Goal: Information Seeking & Learning: Learn about a topic

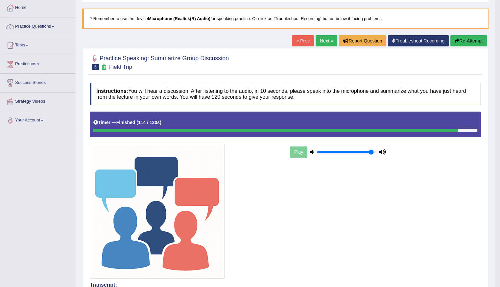
scroll to position [33, 0]
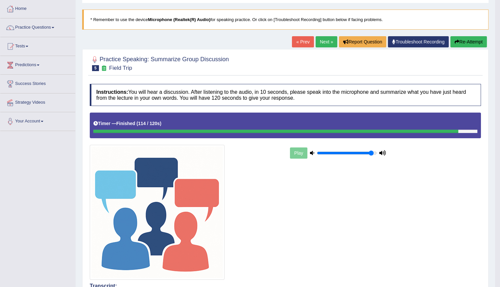
click at [326, 43] on link "Next »" at bounding box center [327, 41] width 22 height 11
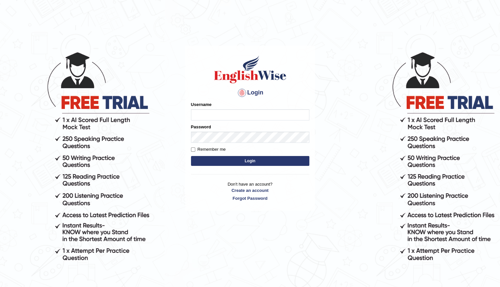
click at [215, 114] on input "Username" at bounding box center [250, 114] width 118 height 11
type input "Shani221"
click at [357, 37] on body "Login Please fix the following errors: Username Shani221 Password Remember me L…" at bounding box center [250, 168] width 500 height 287
click at [229, 161] on button "Login" at bounding box center [250, 161] width 118 height 10
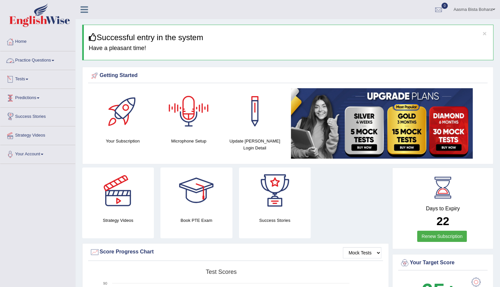
click at [29, 62] on link "Practice Questions" at bounding box center [37, 59] width 75 height 16
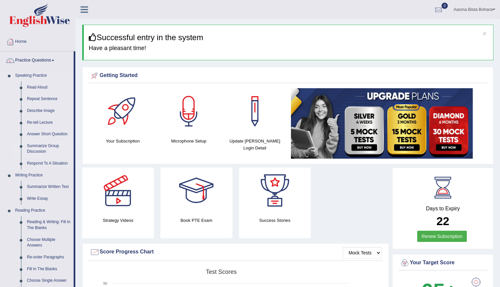
click at [36, 149] on link "Summarize Group Discussion" at bounding box center [49, 148] width 50 height 17
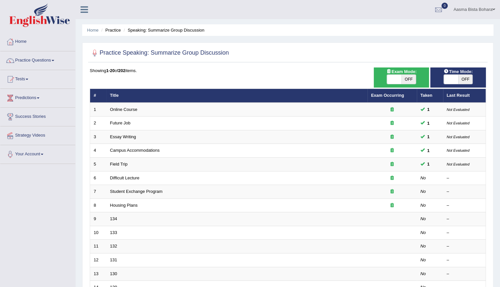
click at [448, 77] on span at bounding box center [451, 79] width 14 height 9
checkbox input "true"
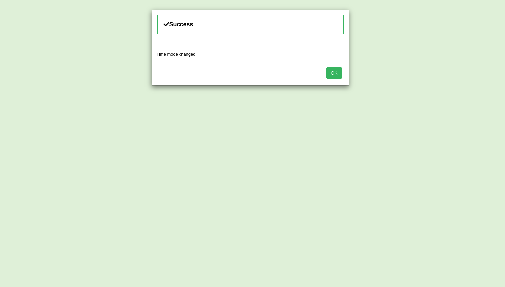
click at [334, 76] on button "OK" at bounding box center [334, 72] width 15 height 11
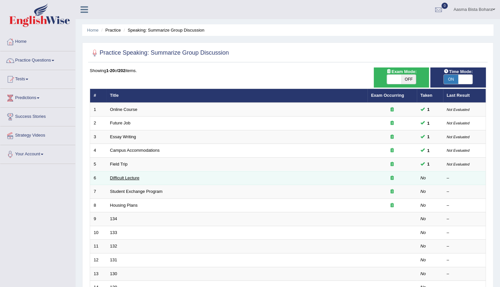
click at [119, 175] on link "Difficult Lecture" at bounding box center [124, 177] width 29 height 5
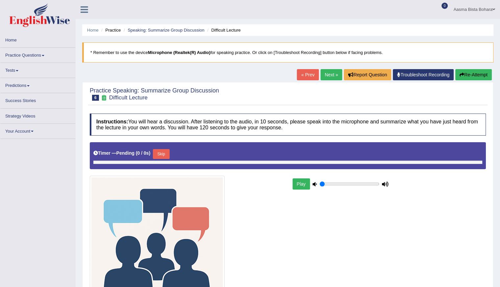
type input "0.95"
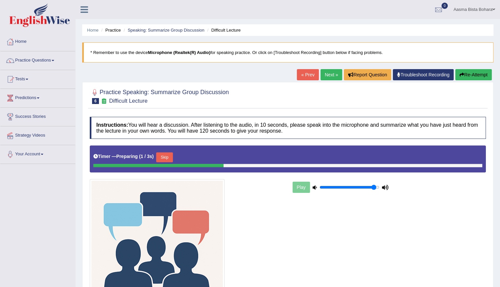
click at [163, 157] on button "Skip" at bounding box center [164, 157] width 16 height 10
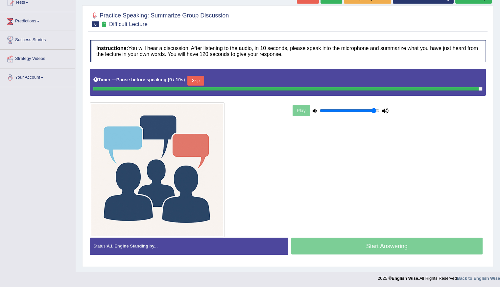
scroll to position [75, 0]
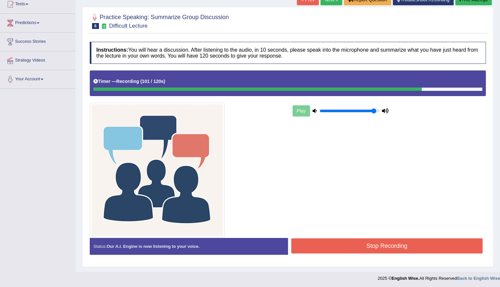
click at [363, 244] on button "Stop Recording" at bounding box center [387, 245] width 192 height 15
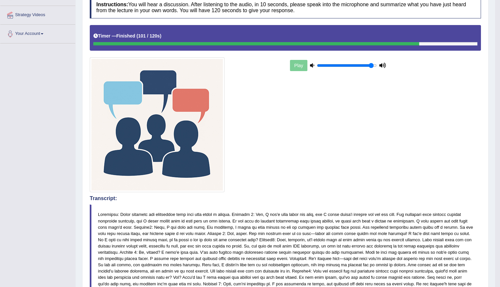
scroll to position [41, 0]
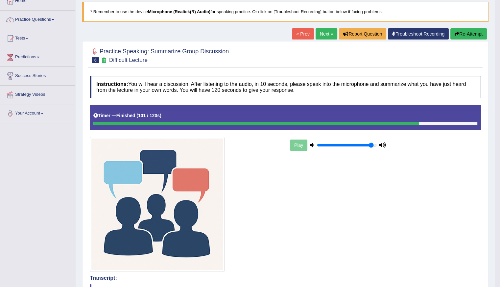
click at [316, 31] on link "Next »" at bounding box center [327, 33] width 22 height 11
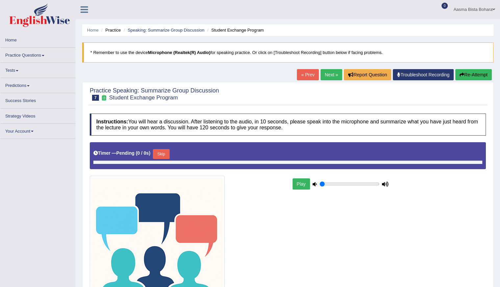
type input "0.95"
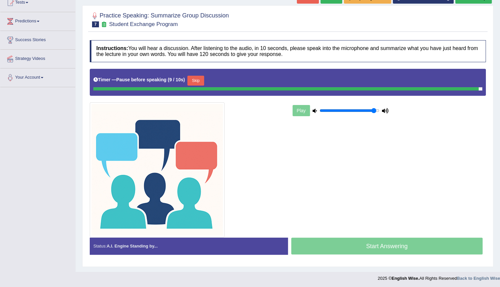
scroll to position [75, 0]
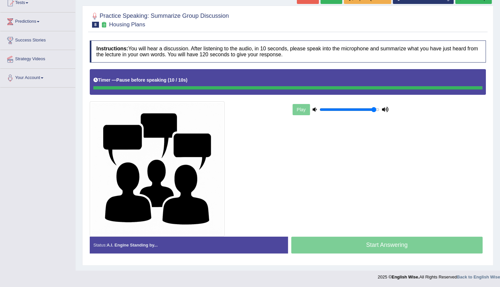
scroll to position [75, 0]
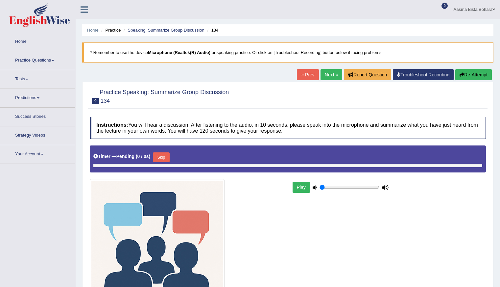
type input "0.95"
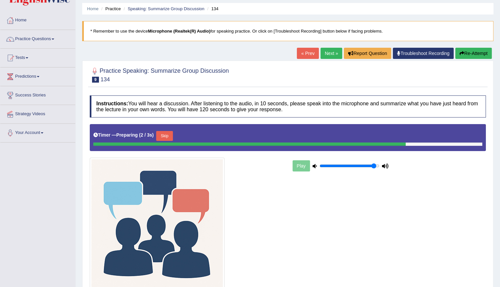
scroll to position [33, 0]
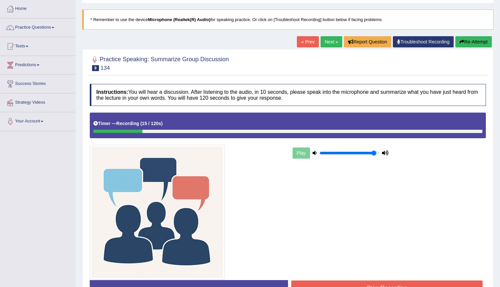
click at [283, 132] on div at bounding box center [287, 131] width 389 height 3
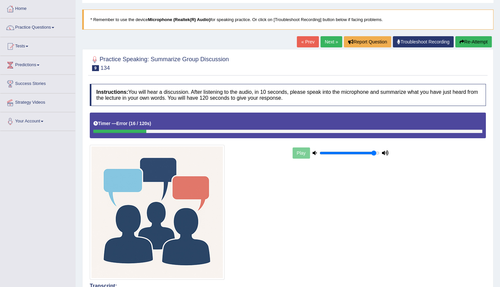
click at [472, 41] on button "Re-Attempt" at bounding box center [474, 41] width 37 height 11
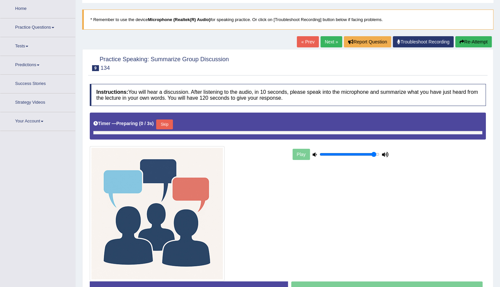
scroll to position [33, 0]
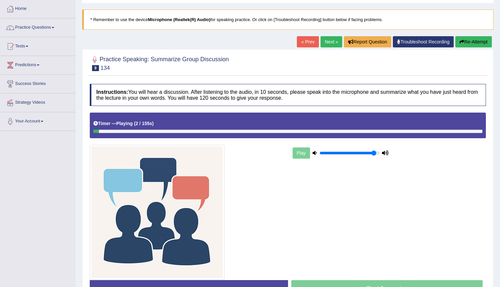
click at [162, 130] on div at bounding box center [287, 131] width 389 height 3
click at [185, 130] on div at bounding box center [287, 131] width 389 height 3
click at [97, 123] on icon at bounding box center [95, 123] width 5 height 5
click at [118, 123] on b "Playing" at bounding box center [124, 123] width 16 height 5
click at [439, 133] on div "Timer — Playing ( 6 / 155s ) Skip" at bounding box center [288, 124] width 396 height 25
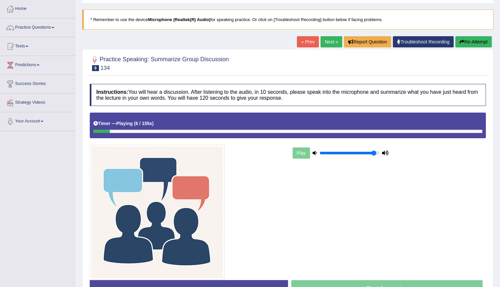
click at [439, 133] on div "Timer — Playing ( 6 / 155s ) Skip" at bounding box center [288, 124] width 396 height 25
click at [439, 133] on div "Timer — Playing ( 7 / 155s ) Skip" at bounding box center [288, 124] width 396 height 25
click at [479, 132] on div "Timer — Playing ( 7 / 155s ) Skip" at bounding box center [288, 124] width 396 height 25
click at [479, 132] on div "Timer — Playing ( 8 / 155s ) Skip" at bounding box center [288, 124] width 396 height 25
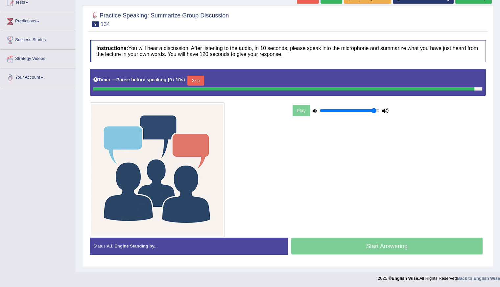
scroll to position [75, 0]
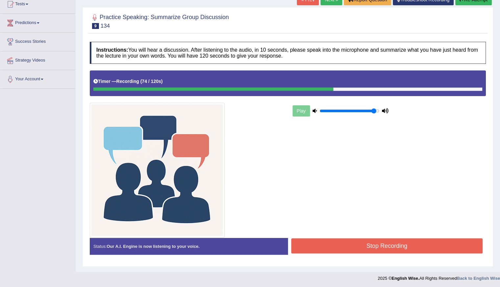
click at [350, 244] on button "Stop Recording" at bounding box center [387, 245] width 192 height 15
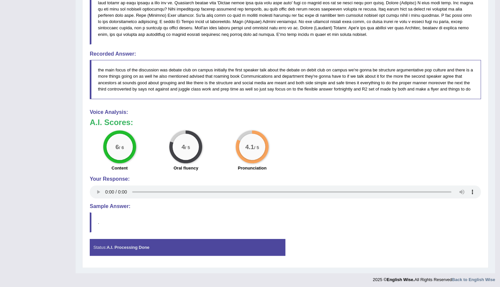
scroll to position [371, 0]
